Goal: Task Accomplishment & Management: Use online tool/utility

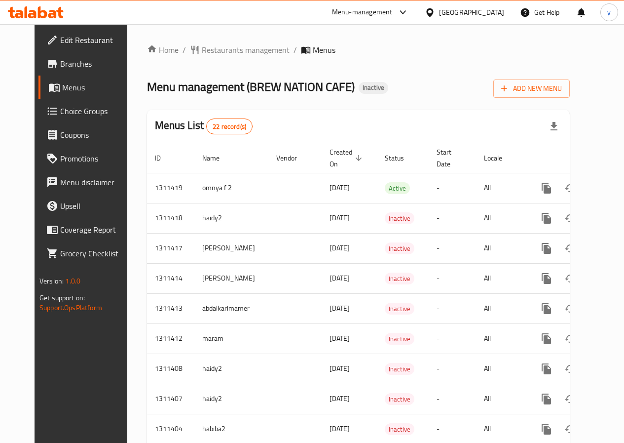
click at [500, 9] on div "Egypt" at bounding box center [471, 12] width 65 height 11
click at [62, 88] on span "Menus" at bounding box center [96, 87] width 69 height 12
click at [439, 16] on div at bounding box center [432, 12] width 14 height 11
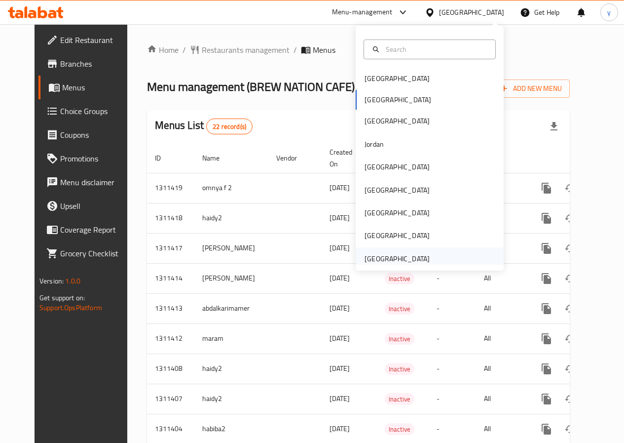
click at [396, 255] on div "[GEOGRAPHIC_DATA]" at bounding box center [397, 258] width 65 height 11
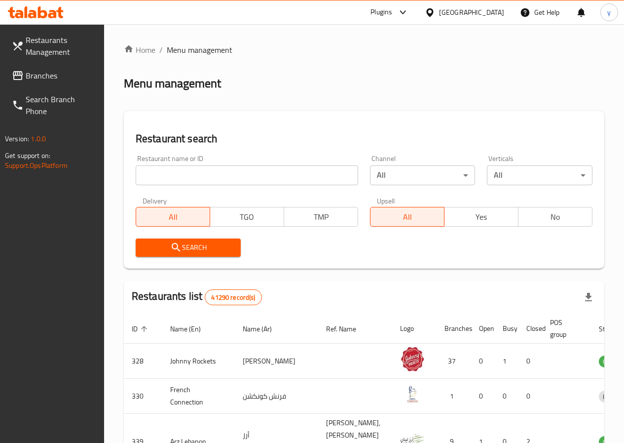
click at [200, 54] on span "Menu management" at bounding box center [200, 50] width 66 height 12
click at [54, 70] on span "Branches" at bounding box center [61, 76] width 71 height 12
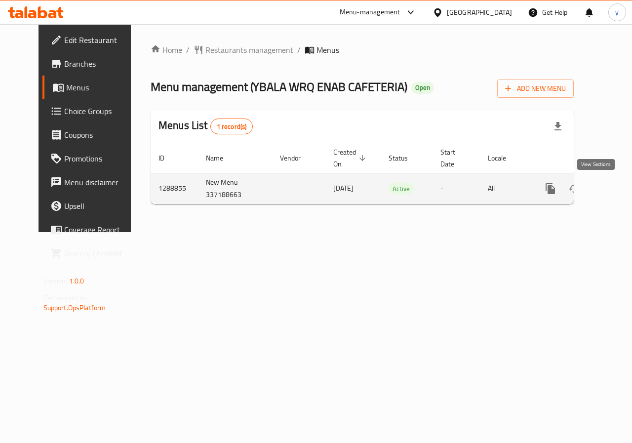
click at [617, 192] on icon "enhanced table" at bounding box center [621, 188] width 9 height 9
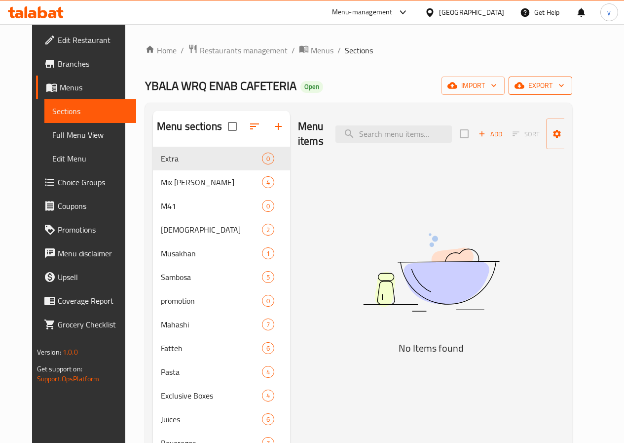
click at [567, 89] on icon "button" at bounding box center [562, 85] width 10 height 10
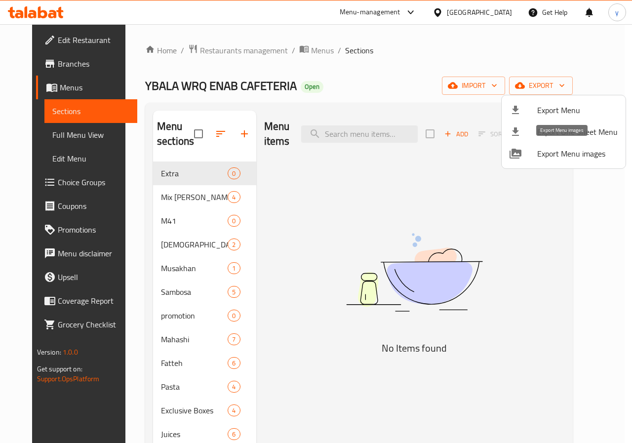
click at [579, 159] on span "Export Menu images" at bounding box center [577, 154] width 80 height 12
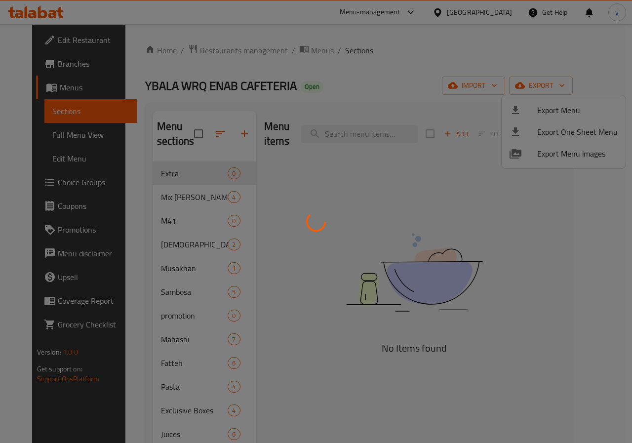
click at [345, 112] on div at bounding box center [316, 221] width 632 height 443
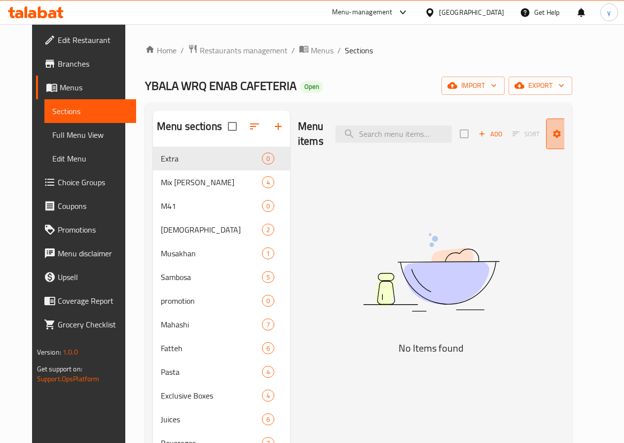
click at [573, 140] on span "Manage items" at bounding box center [579, 133] width 50 height 25
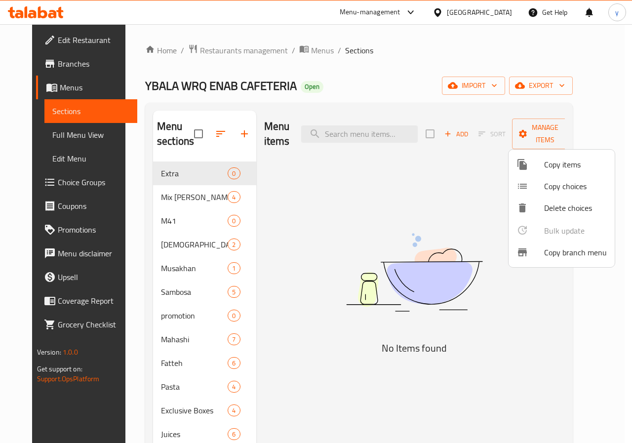
click at [583, 252] on span "Copy branch menu" at bounding box center [575, 252] width 63 height 12
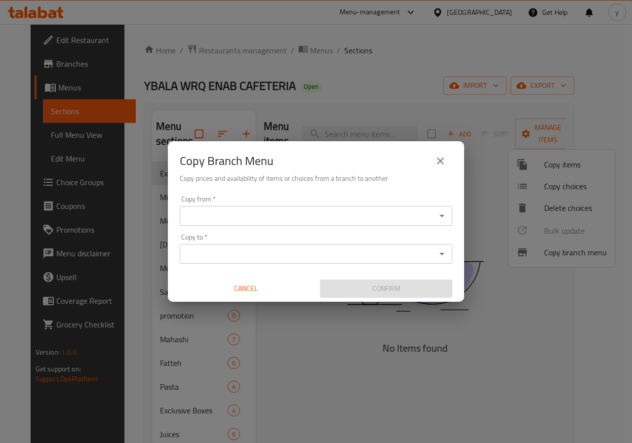
click at [275, 218] on input "Copy from   *" at bounding box center [308, 216] width 250 height 14
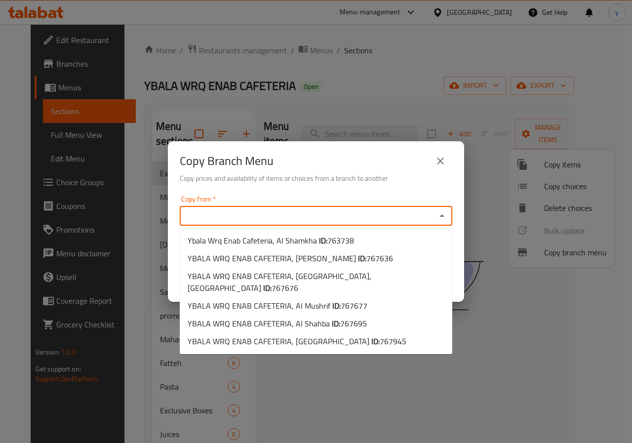
paste input "763738"
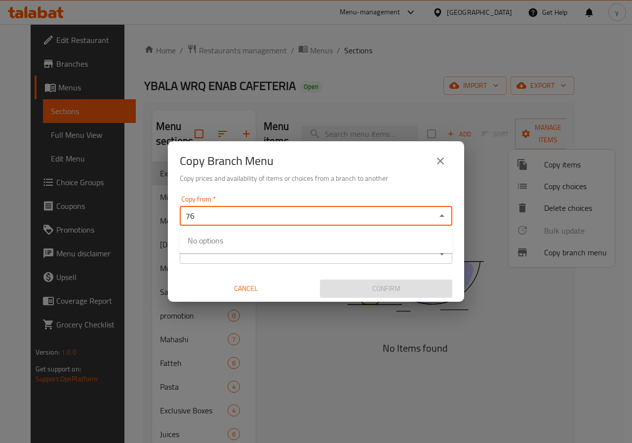
type input "7"
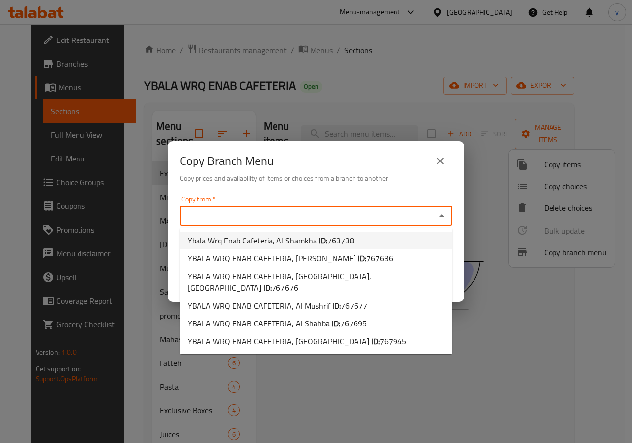
click at [336, 236] on span "763738" at bounding box center [340, 240] width 27 height 15
type input "Ybala Wrq Enab Cafeteria, Al Shamkha"
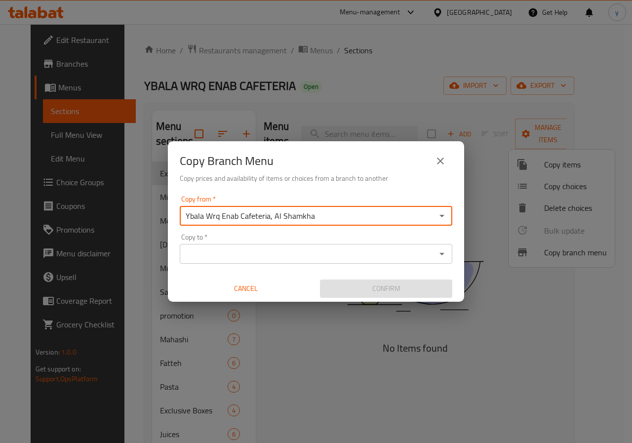
click at [311, 251] on input "Copy to   *" at bounding box center [308, 254] width 250 height 14
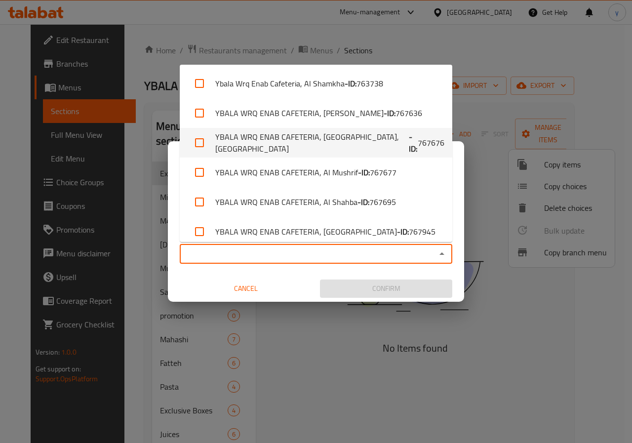
scroll to position [8, 0]
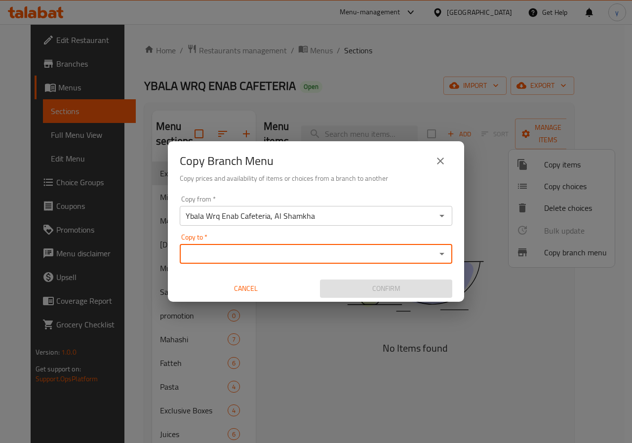
click at [281, 255] on input "Copy to   *" at bounding box center [308, 254] width 250 height 14
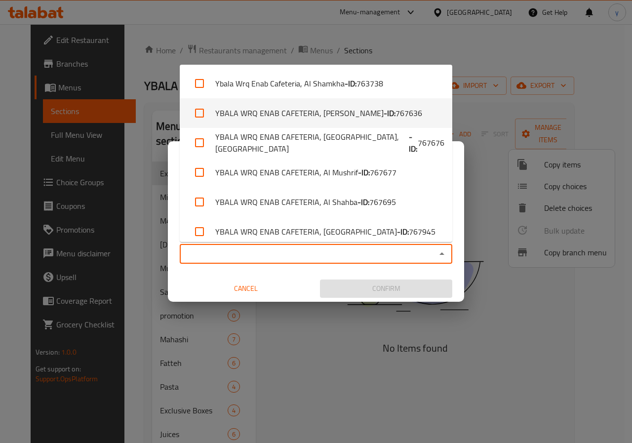
click at [294, 110] on li "YBALA WRQ ENAB CAFETERIA, Al Ameriya - ID: 767636" at bounding box center [316, 113] width 272 height 30
checkbox input "true"
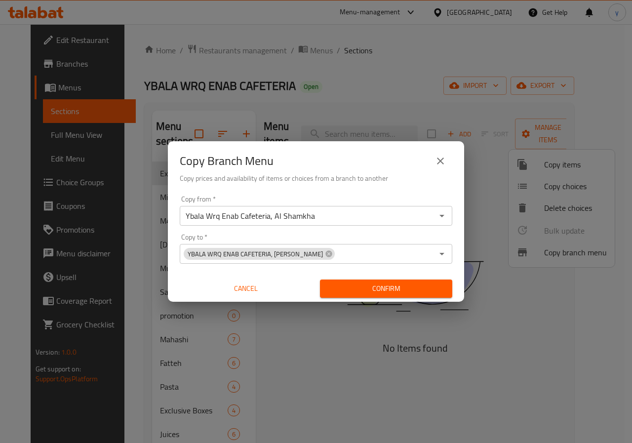
click at [349, 264] on div "Copy from   * Ybala Wrq Enab Cafeteria, Al Shamkha Copy from * Copy to   * YBAL…" at bounding box center [316, 247] width 296 height 110
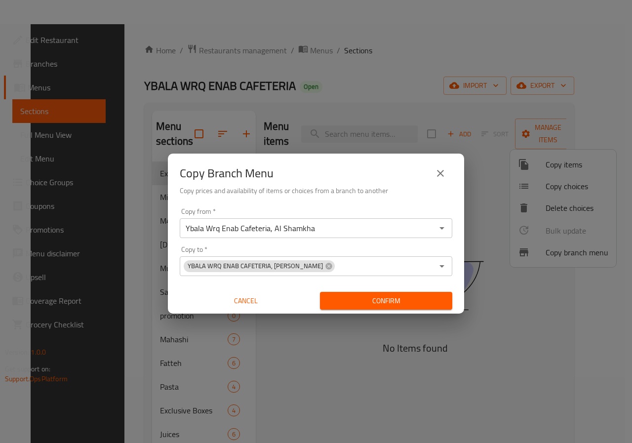
scroll to position [138, 0]
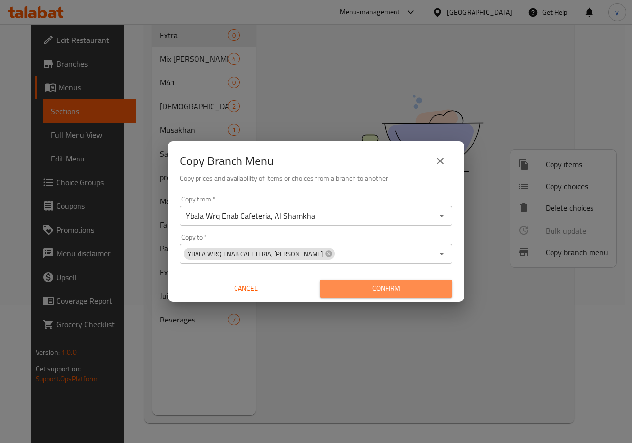
click at [396, 285] on span "Confirm" at bounding box center [386, 288] width 116 height 12
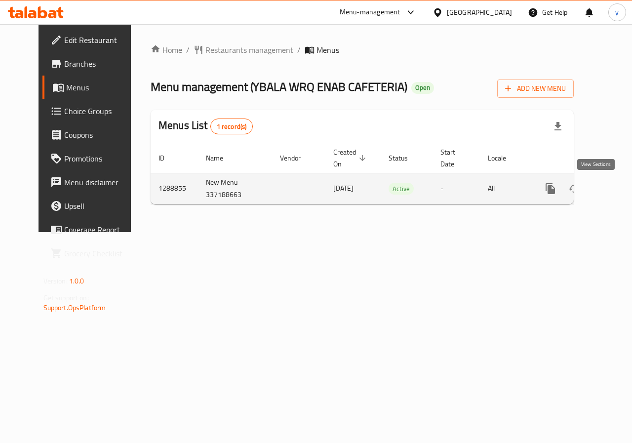
click at [617, 190] on icon "enhanced table" at bounding box center [621, 188] width 9 height 9
